Goal: Task Accomplishment & Management: Manage account settings

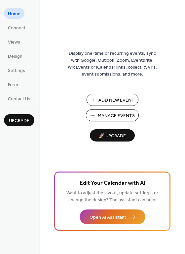
click at [122, 115] on span "Manage Events" at bounding box center [116, 115] width 37 height 7
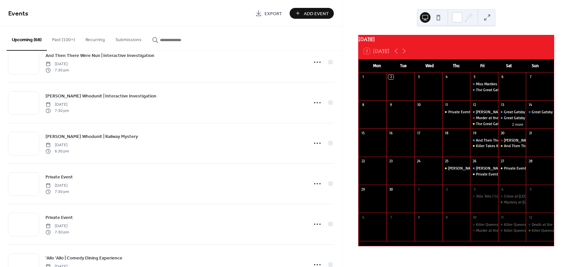
scroll to position [585, 0]
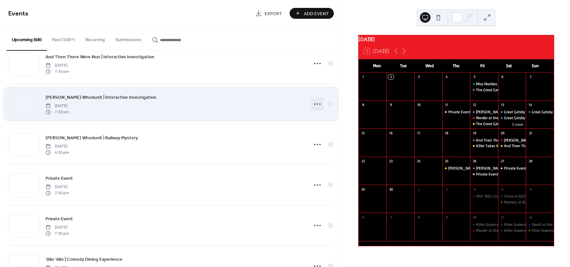
click at [317, 104] on circle at bounding box center [317, 104] width 1 height 1
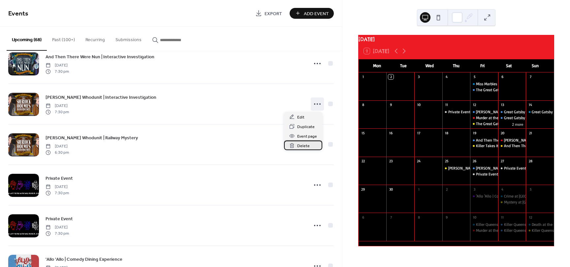
click at [305, 143] on span "Delete" at bounding box center [303, 146] width 13 height 7
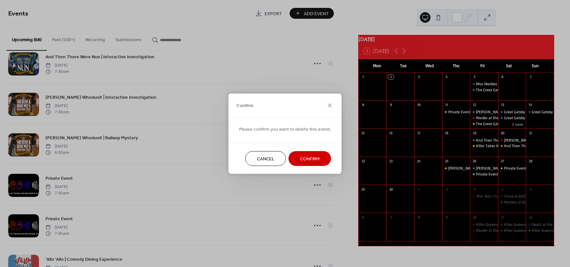
click at [311, 156] on span "Confirm" at bounding box center [309, 159] width 19 height 7
